Goal: Navigation & Orientation: Understand site structure

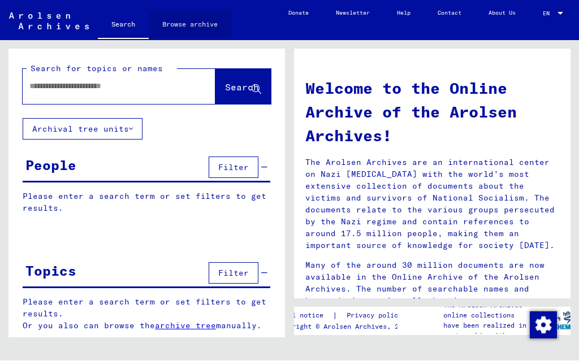
click at [194, 25] on link "Browse archive" at bounding box center [190, 24] width 83 height 27
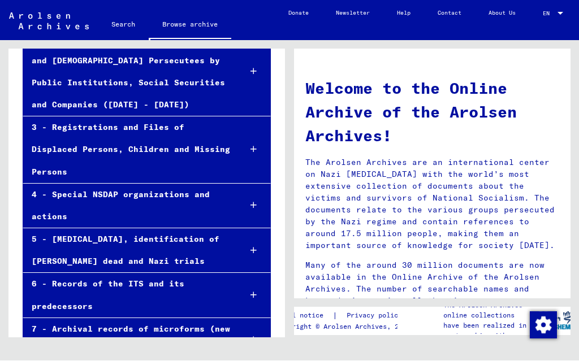
scroll to position [174, 0]
click at [112, 274] on div "6 - Records of the ITS and its predecessors" at bounding box center [127, 296] width 208 height 44
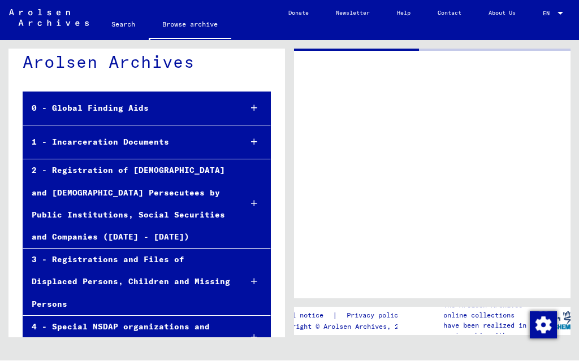
scroll to position [44, 0]
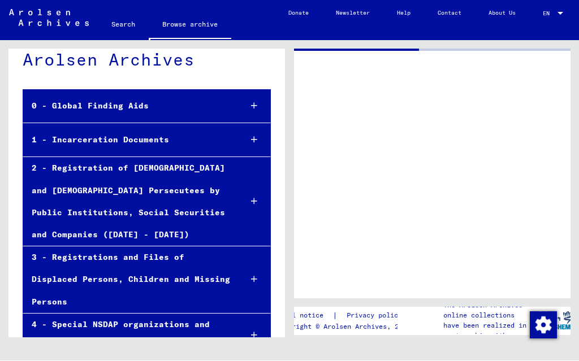
click at [155, 135] on div "1 - Incarceration Documents" at bounding box center [127, 140] width 209 height 22
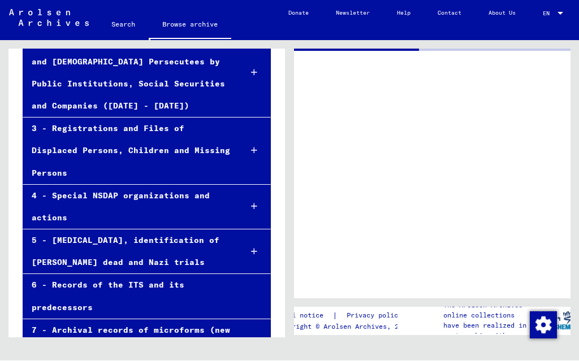
scroll to position [174, 0]
click at [140, 320] on div "7 - Archival records of microforms (new material / document acquisition)" at bounding box center [127, 342] width 209 height 44
